Goal: Transaction & Acquisition: Purchase product/service

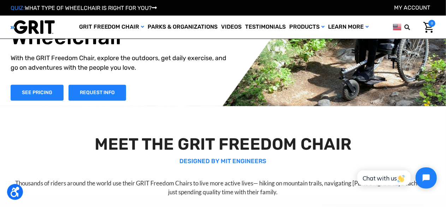
scroll to position [30, 0]
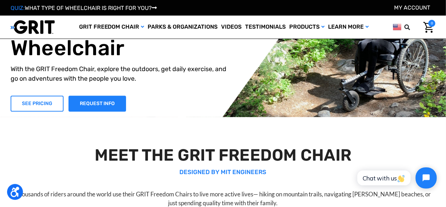
click at [45, 105] on link "SEE PRICING" at bounding box center [37, 103] width 53 height 16
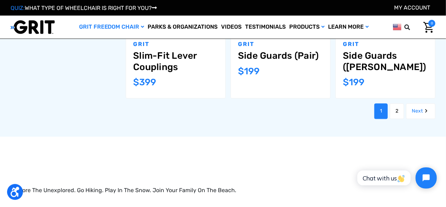
scroll to position [790, 0]
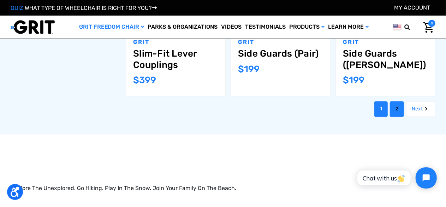
click at [396, 101] on link "2" at bounding box center [397, 109] width 14 height 16
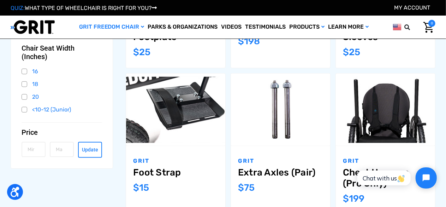
scroll to position [210, 0]
